Goal: Find specific page/section: Find specific page/section

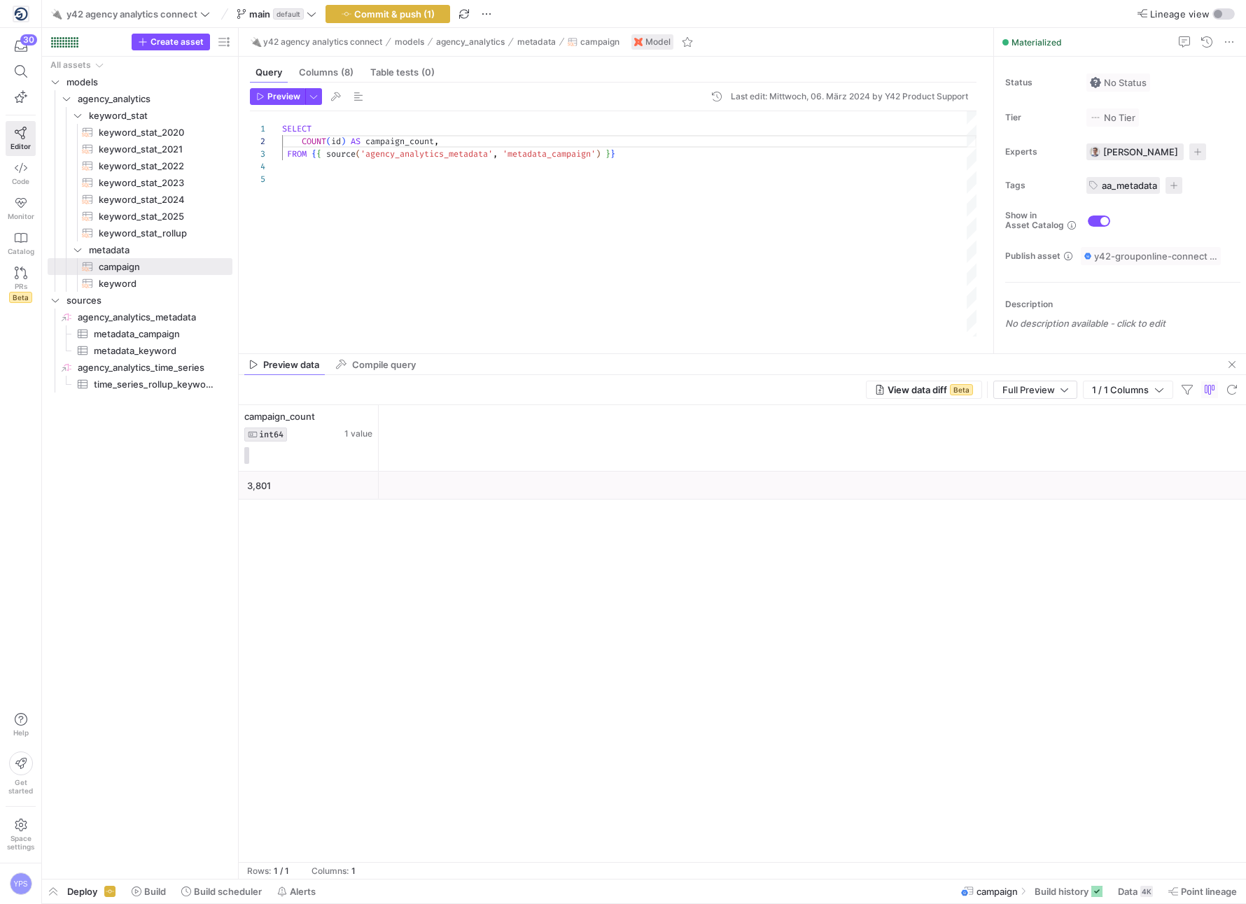
scroll to position [13, 156]
click at [133, 232] on span "keyword_stat_rollup​​​​​​​​​​" at bounding box center [158, 233] width 118 height 16
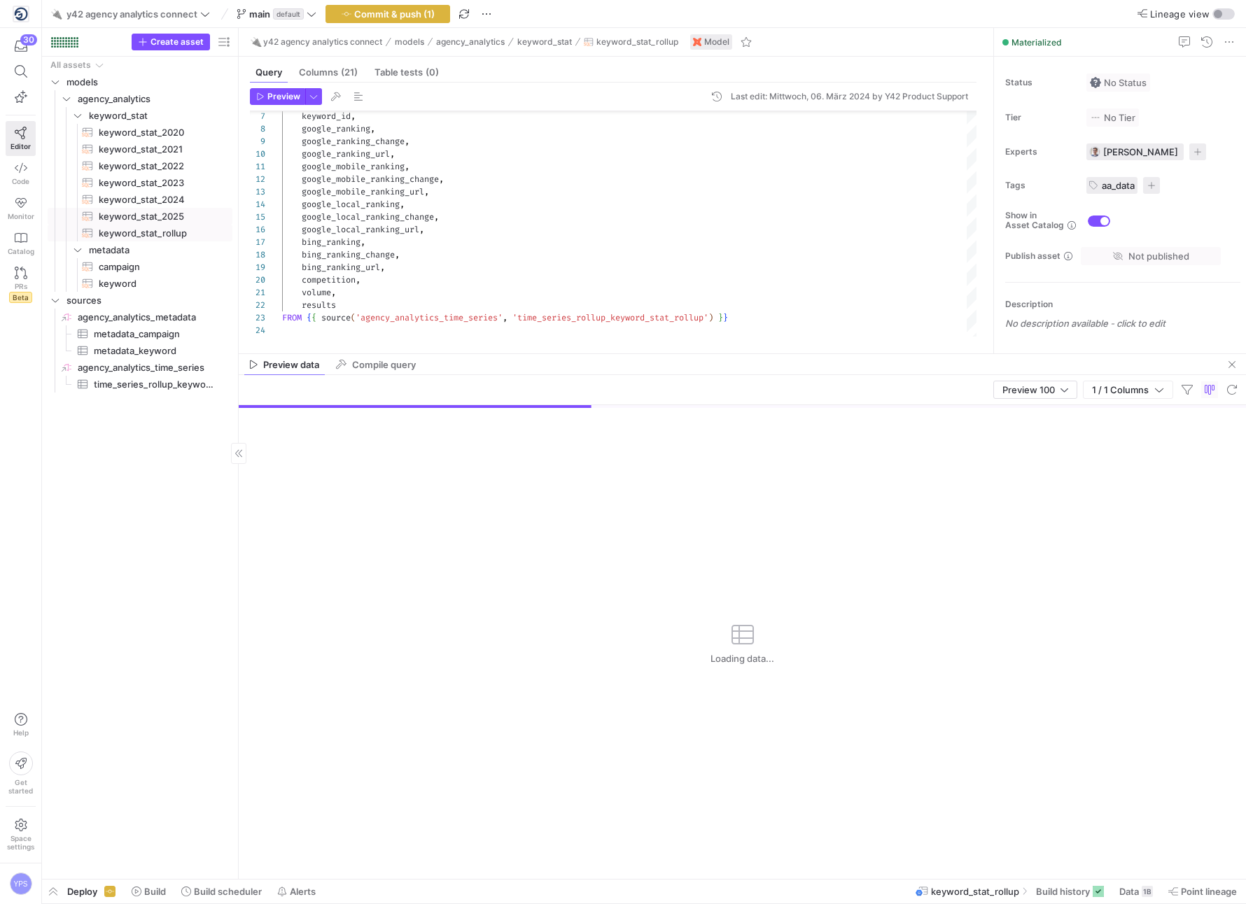
click at [165, 220] on span "keyword_stat_2025​​​​​​​​​​" at bounding box center [158, 217] width 118 height 16
type textarea "SELECT date, day, month, year, campaign_id, keyword_id, google_ranking, google_…"
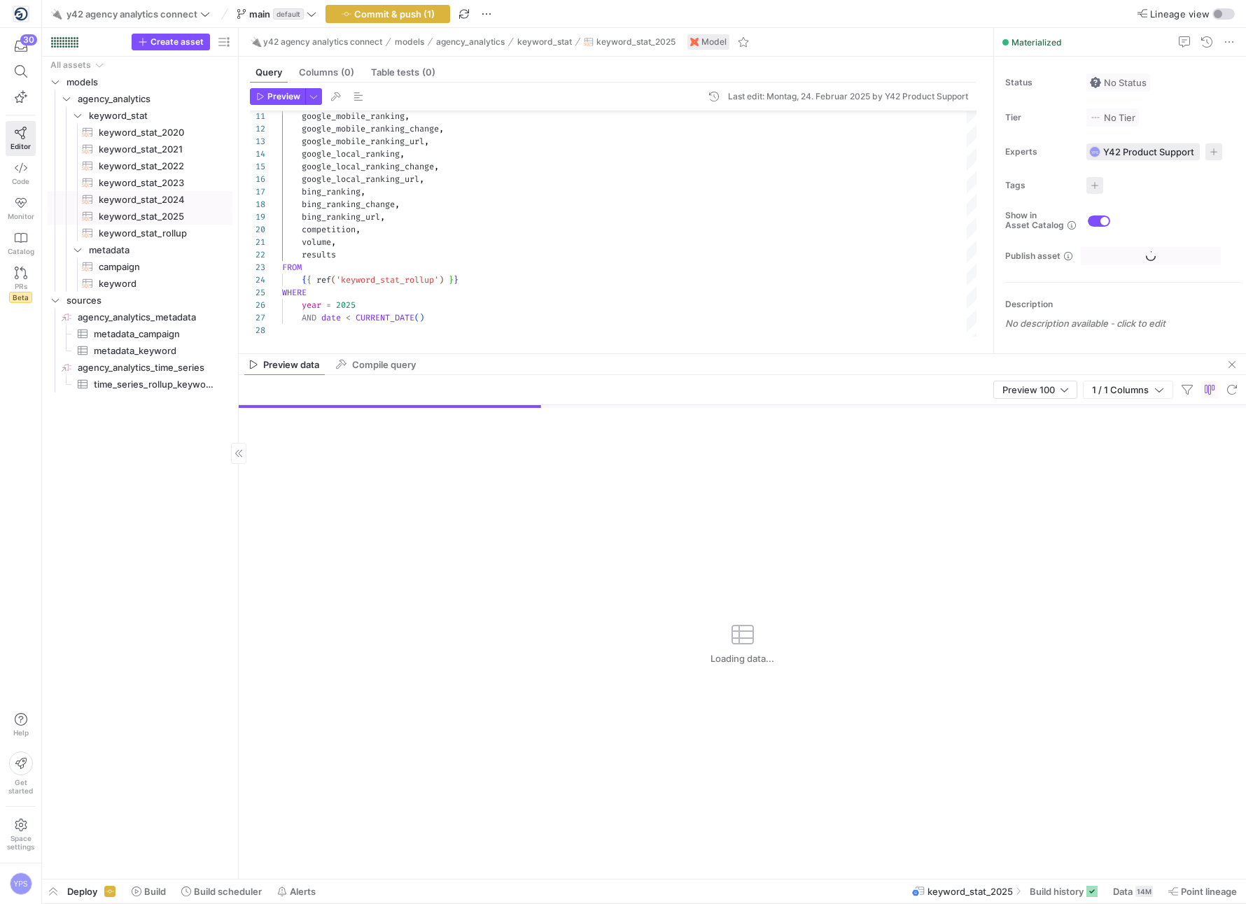
click at [172, 200] on span "keyword_stat_2024​​​​​​​​​​" at bounding box center [158, 200] width 118 height 16
click at [159, 213] on span "keyword_stat_2025​​​​​​​​​​" at bounding box center [158, 217] width 118 height 16
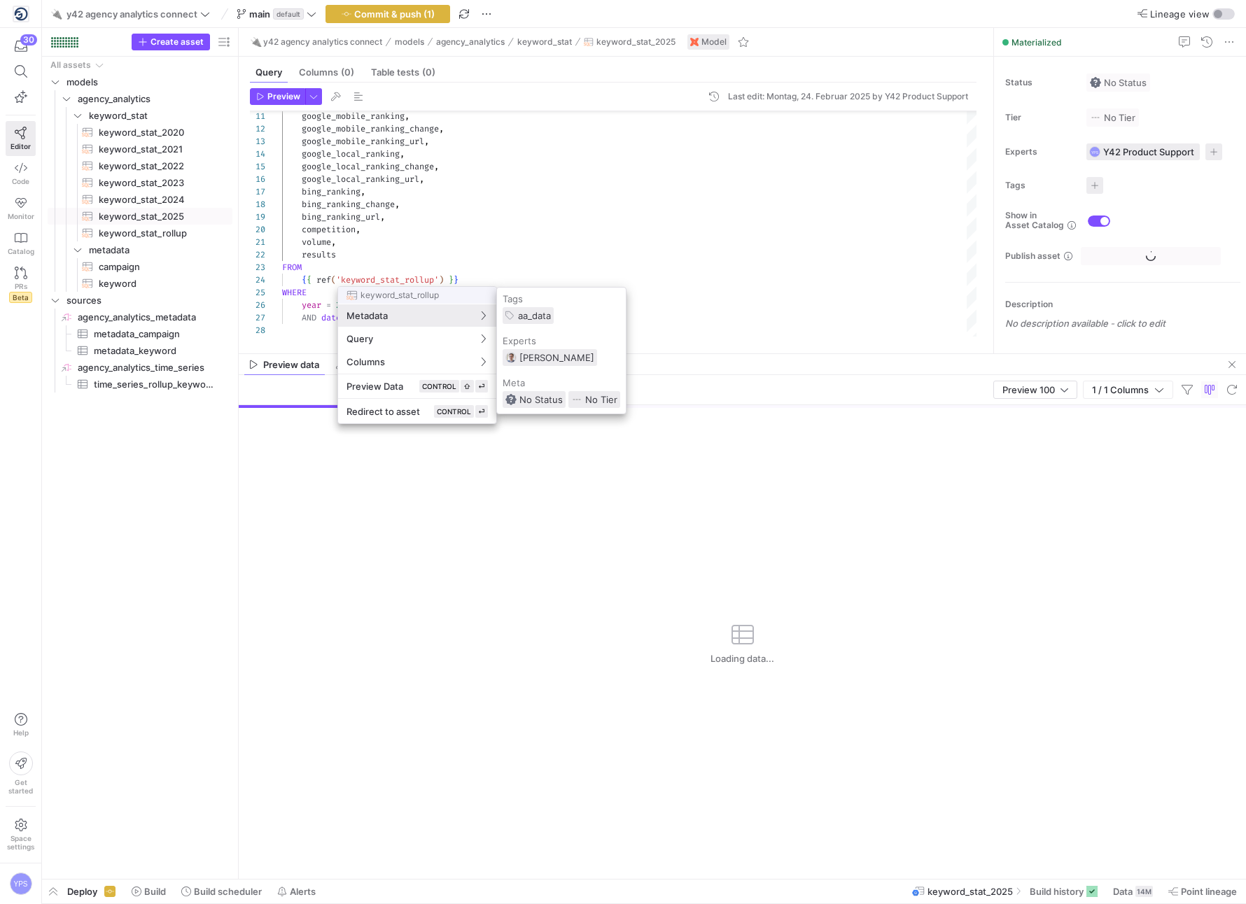
click at [537, 168] on div at bounding box center [623, 452] width 1246 height 904
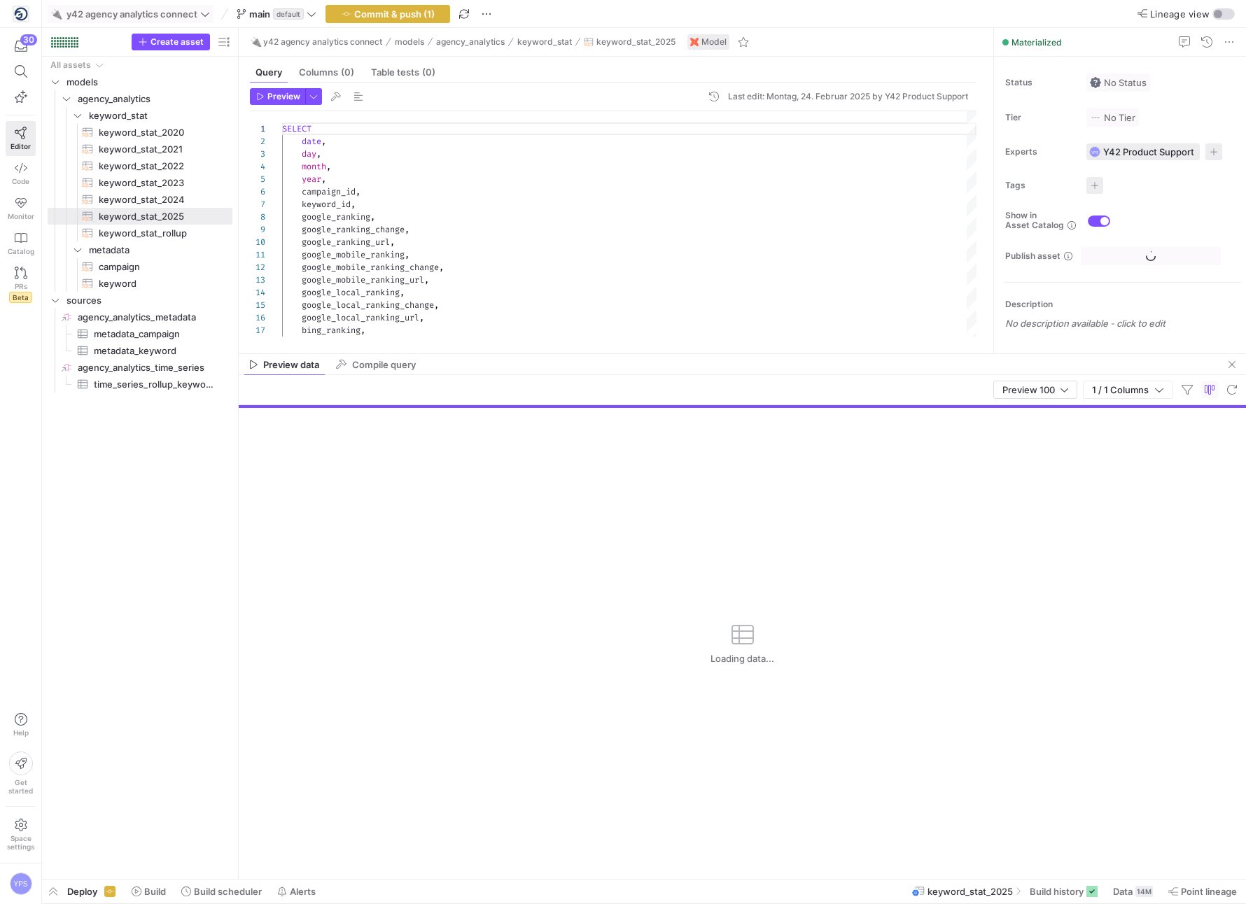
click at [207, 11] on icon at bounding box center [205, 14] width 10 height 10
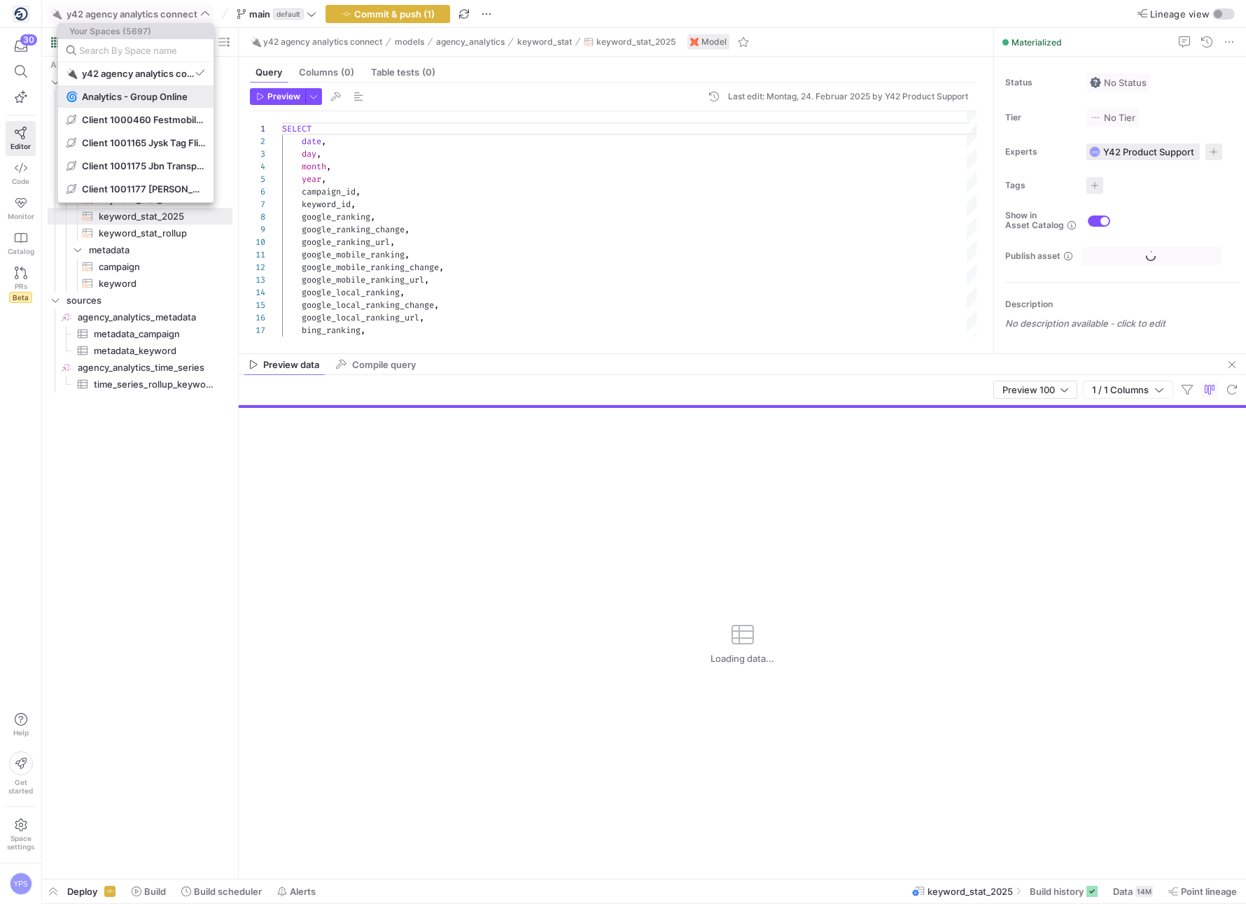
click at [129, 91] on span "Analytics - Group Online" at bounding box center [135, 96] width 106 height 11
